Goal: Transaction & Acquisition: Purchase product/service

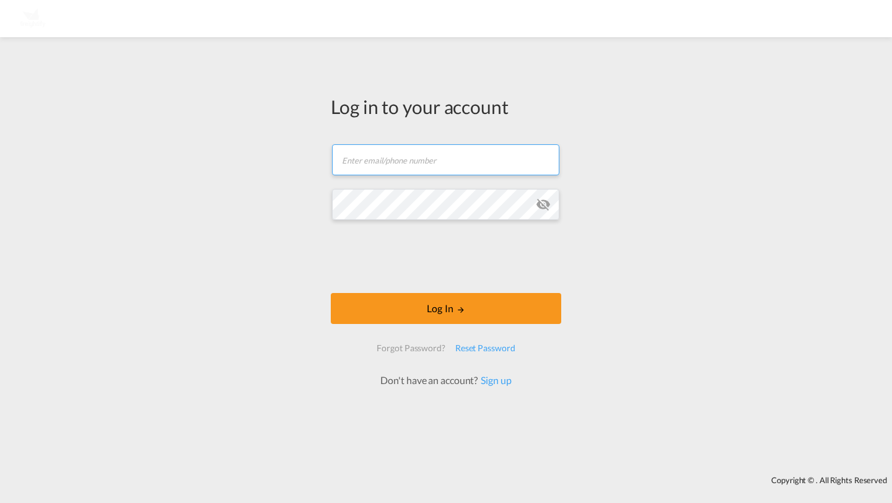
type input "[PERSON_NAME][EMAIL_ADDRESS][DOMAIN_NAME]"
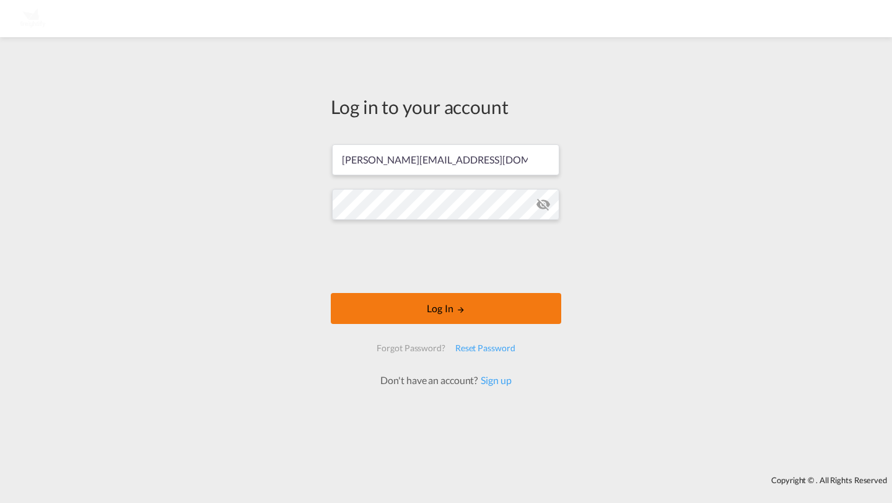
click at [368, 313] on button "Log In" at bounding box center [446, 308] width 230 height 31
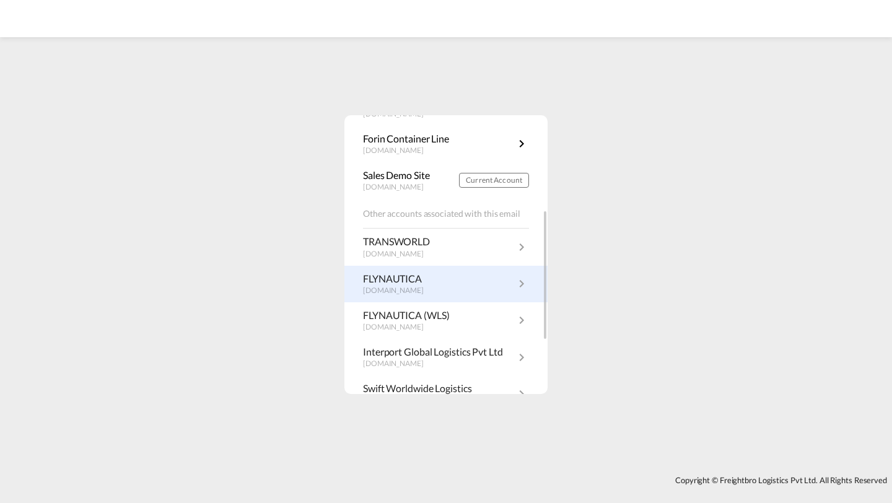
scroll to position [235, 0]
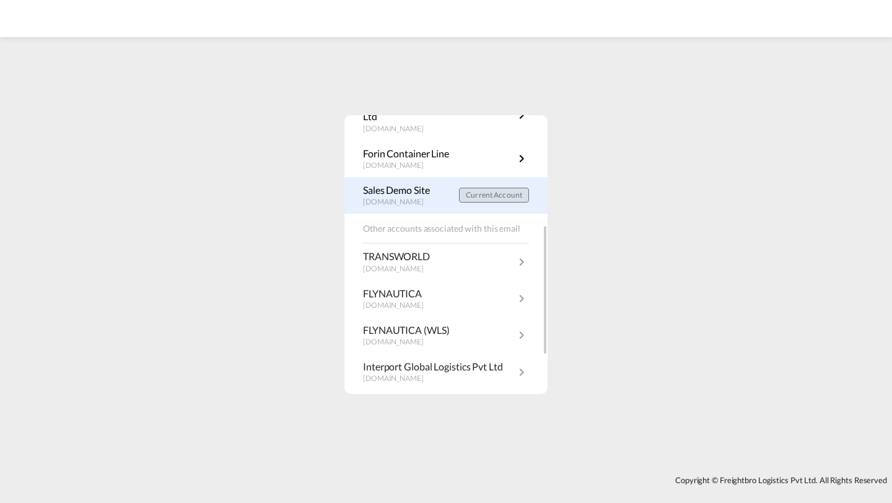
click at [494, 195] on span "Current Account" at bounding box center [494, 194] width 56 height 9
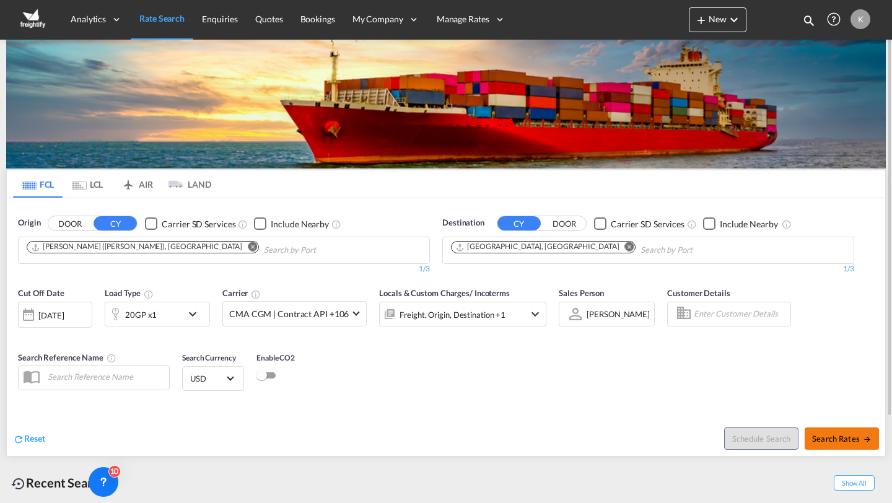
click at [821, 439] on span "Search Rates" at bounding box center [841, 439] width 59 height 10
type input "INNSA to DEHAM / 6 Oct 2025"
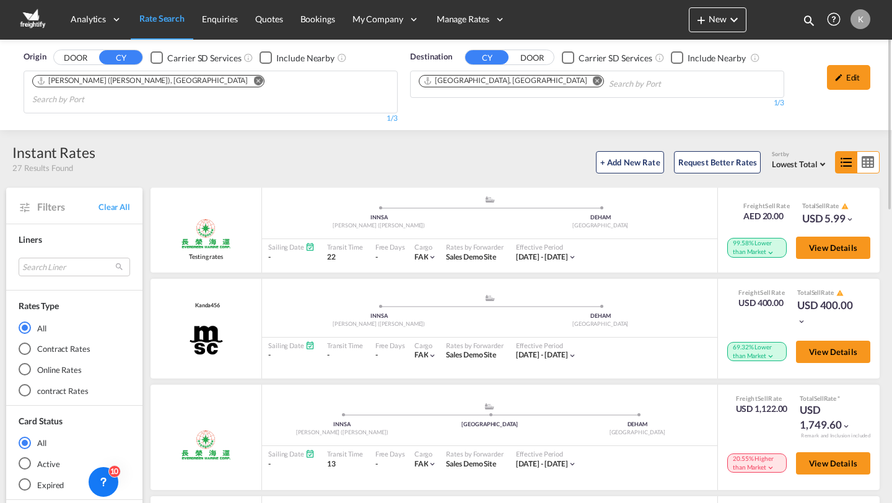
click at [61, 364] on md-radio-button "Online Rates" at bounding box center [74, 370] width 111 height 12
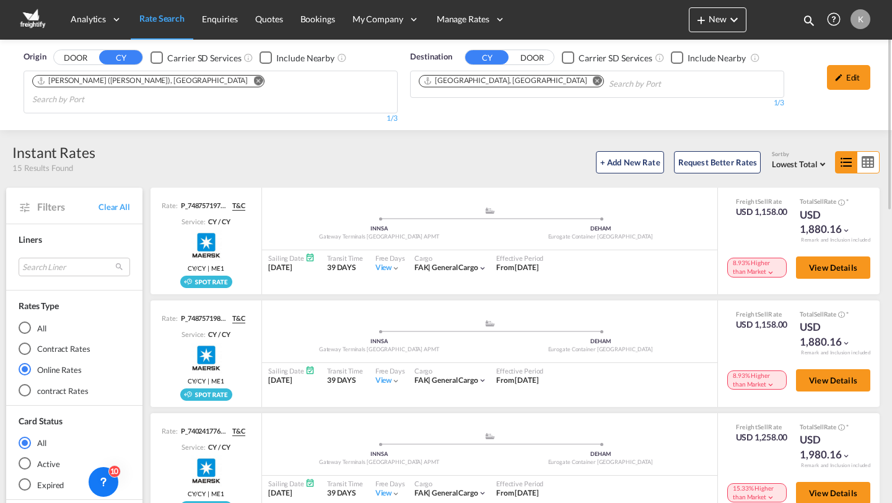
click at [35, 321] on md-radio-button "All" at bounding box center [74, 327] width 111 height 12
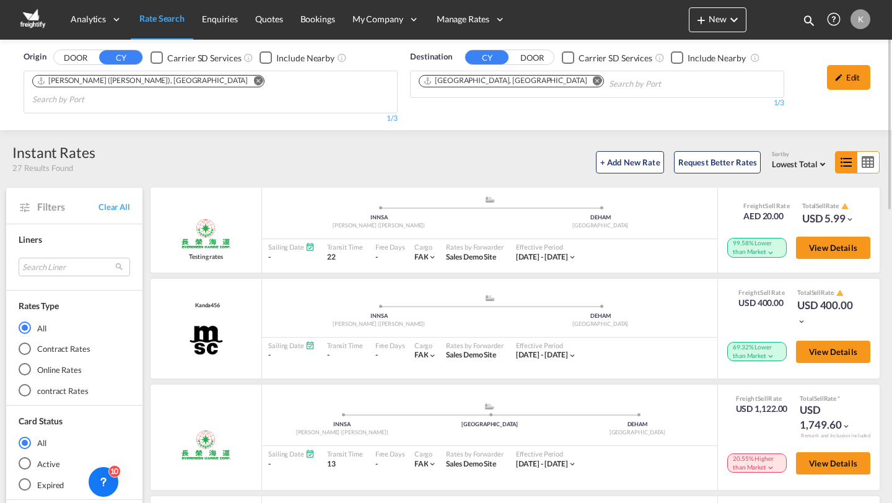
click at [33, 321] on md-radio-button "All" at bounding box center [74, 327] width 111 height 12
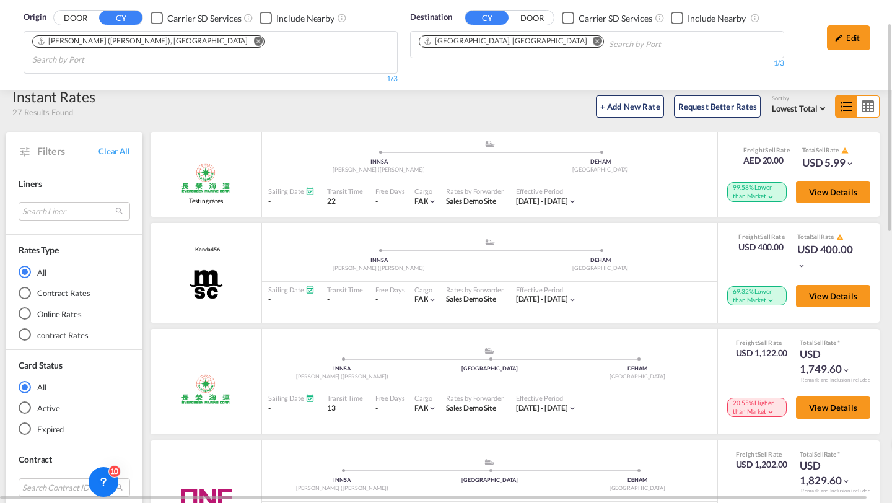
scroll to position [55, 0]
